Goal: Check status: Check status

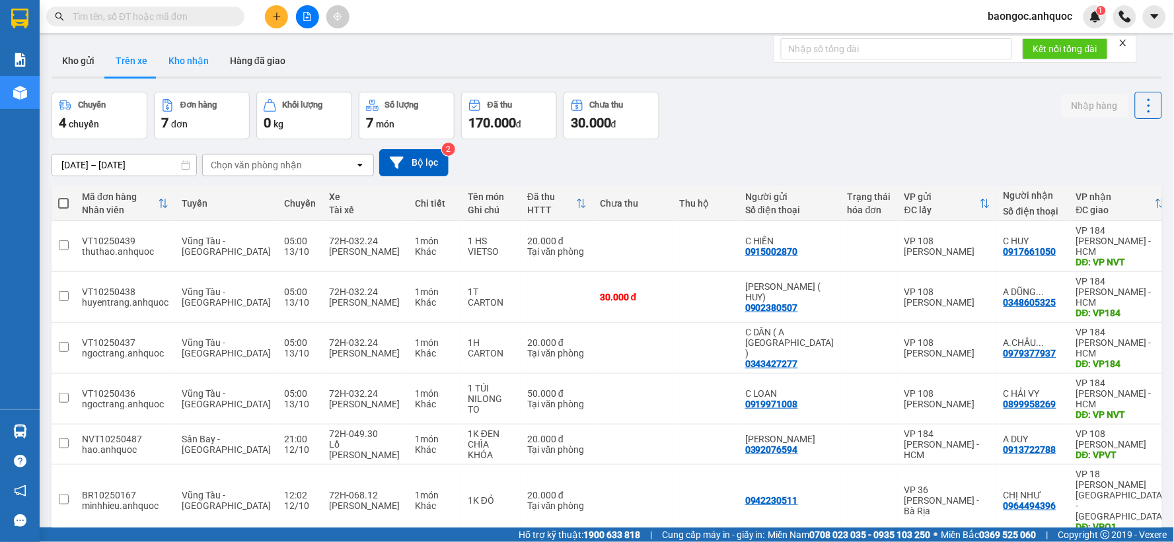
click at [192, 70] on button "Kho nhận" at bounding box center [188, 61] width 61 height 32
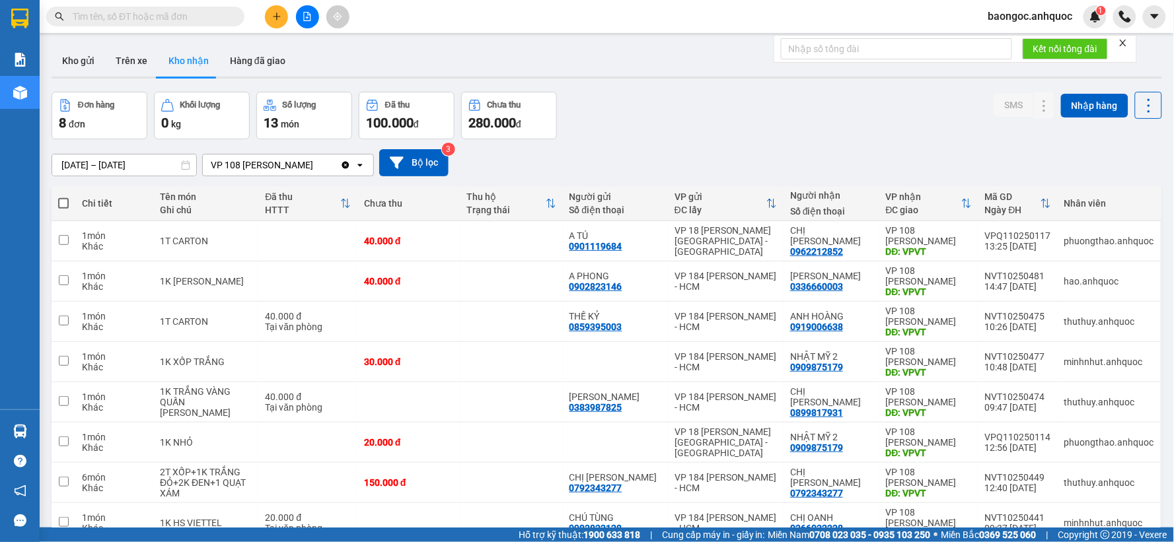
click at [124, 160] on input "11/10/2025 – 13/10/2025" at bounding box center [124, 165] width 144 height 21
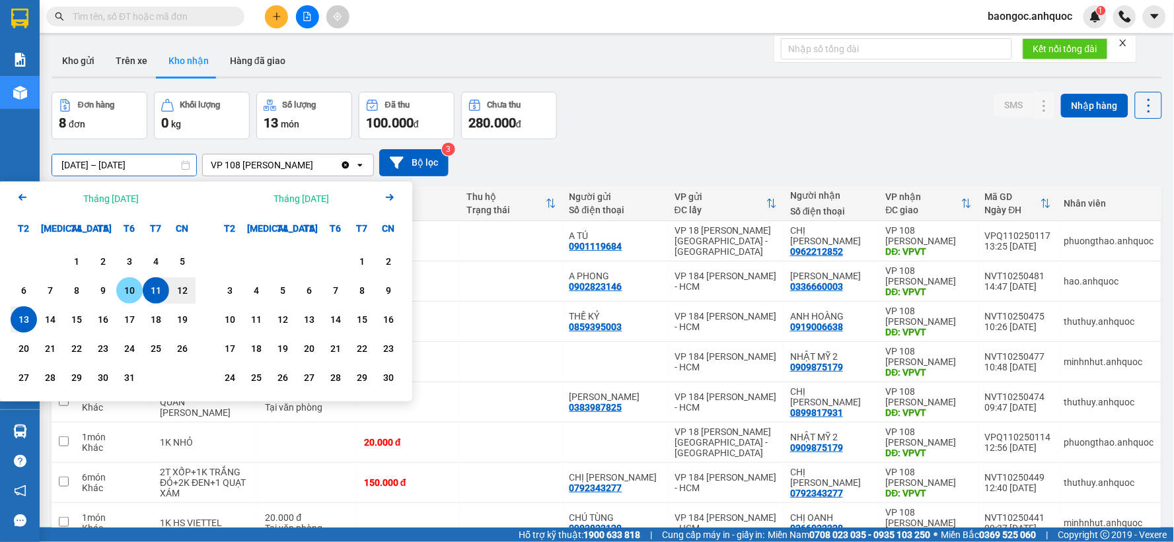
click at [103, 293] on div "9" at bounding box center [103, 291] width 18 height 16
click at [45, 326] on div "14" at bounding box center [50, 320] width 18 height 16
type input "09/10/2025 – 14/10/2025"
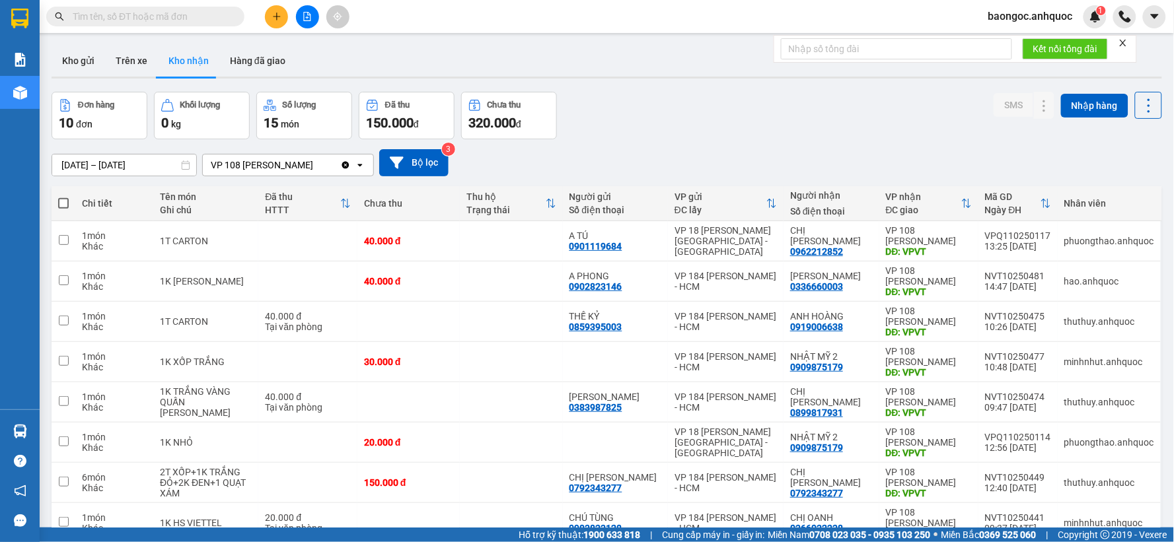
click at [111, 18] on input "text" at bounding box center [151, 16] width 156 height 15
type input "0"
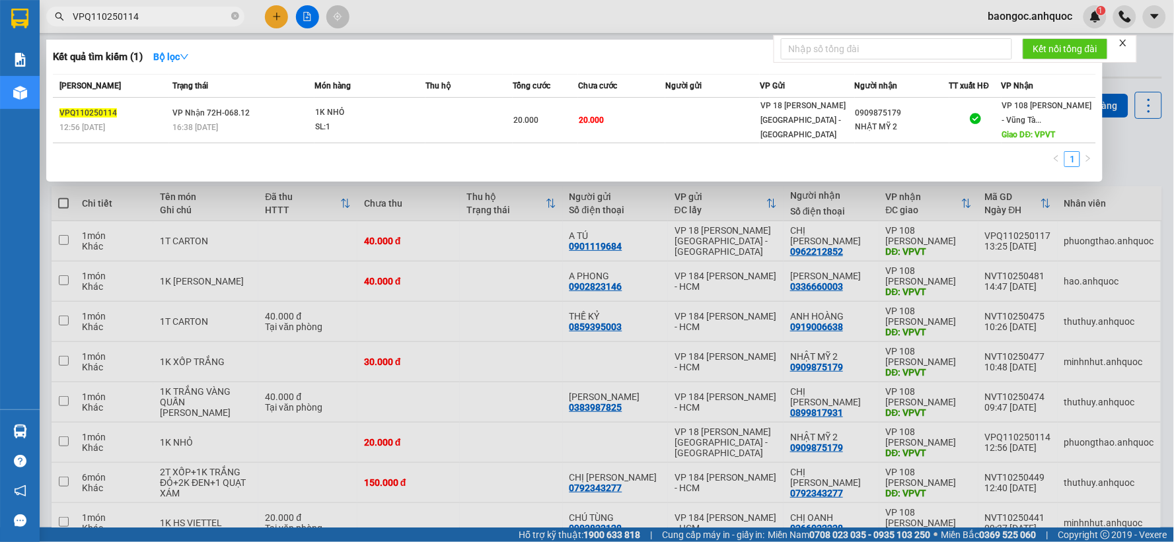
type input "VPQ110250114"
click at [307, 222] on div at bounding box center [587, 271] width 1174 height 542
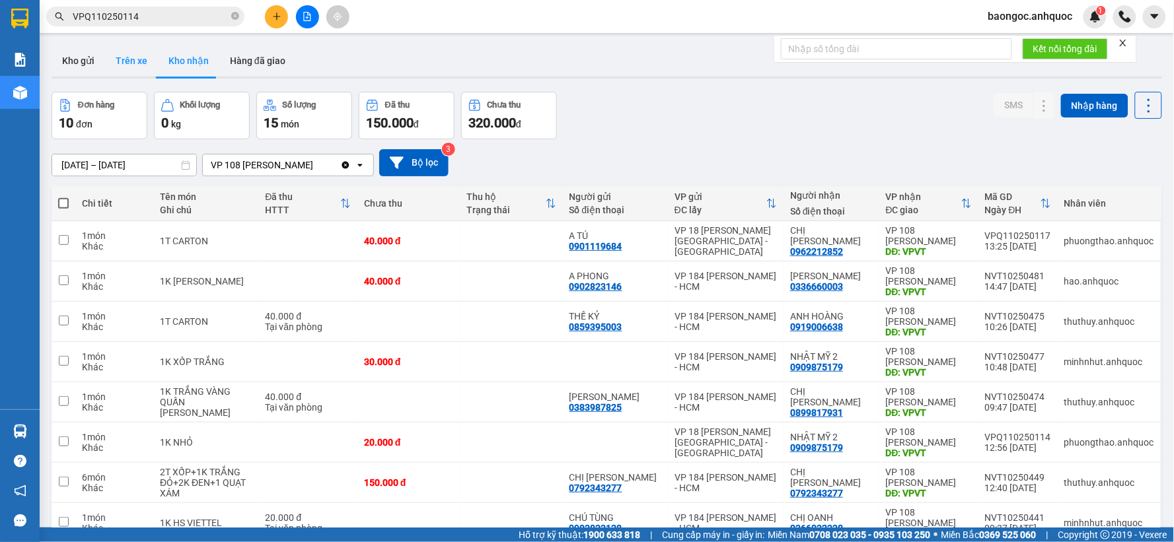
click at [125, 69] on button "Trên xe" at bounding box center [131, 61] width 53 height 32
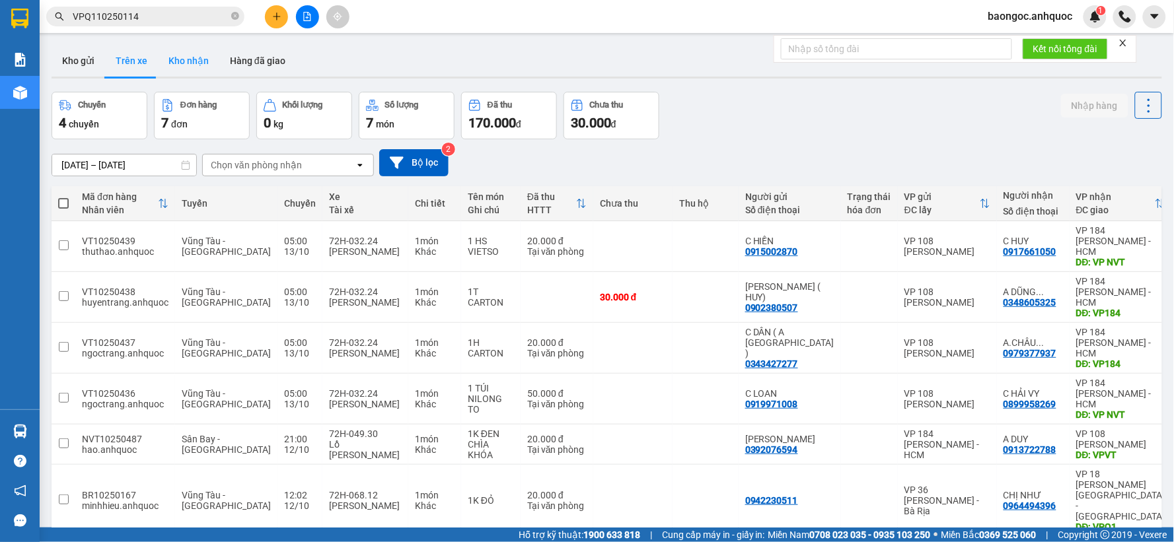
click at [176, 49] on button "Kho nhận" at bounding box center [188, 61] width 61 height 32
type input "09/10/2025 – 14/10/2025"
